Goal: Use online tool/utility: Utilize a website feature to perform a specific function

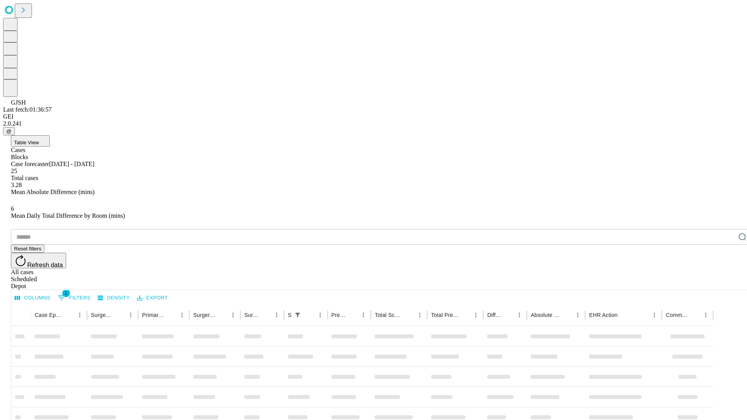
click at [39, 140] on span "Table View" at bounding box center [26, 143] width 25 height 6
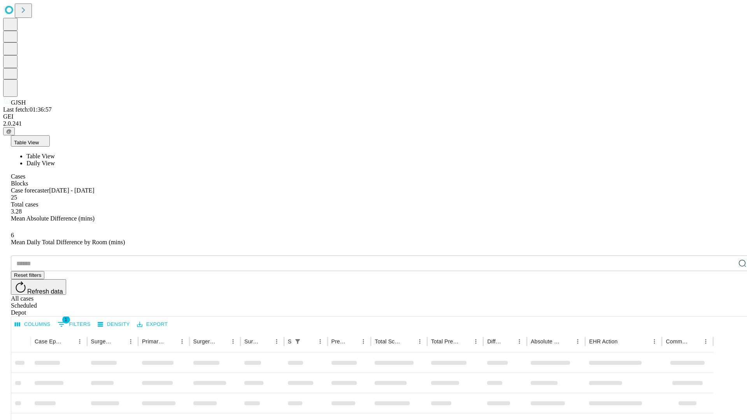
click at [55, 160] on span "Daily View" at bounding box center [40, 163] width 28 height 7
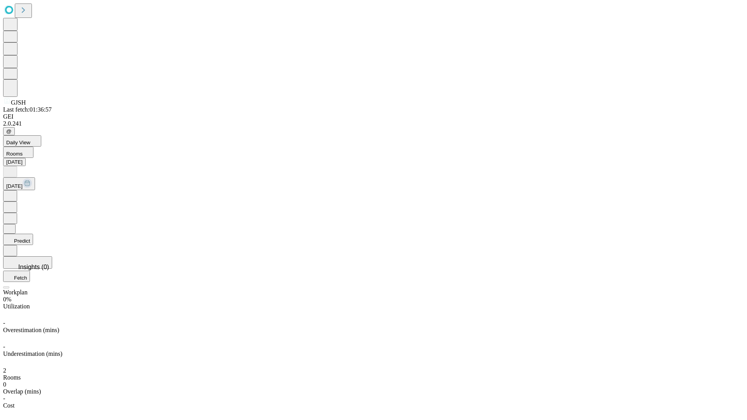
click at [33, 234] on button "Predict" at bounding box center [18, 239] width 30 height 11
